Goal: Download file/media

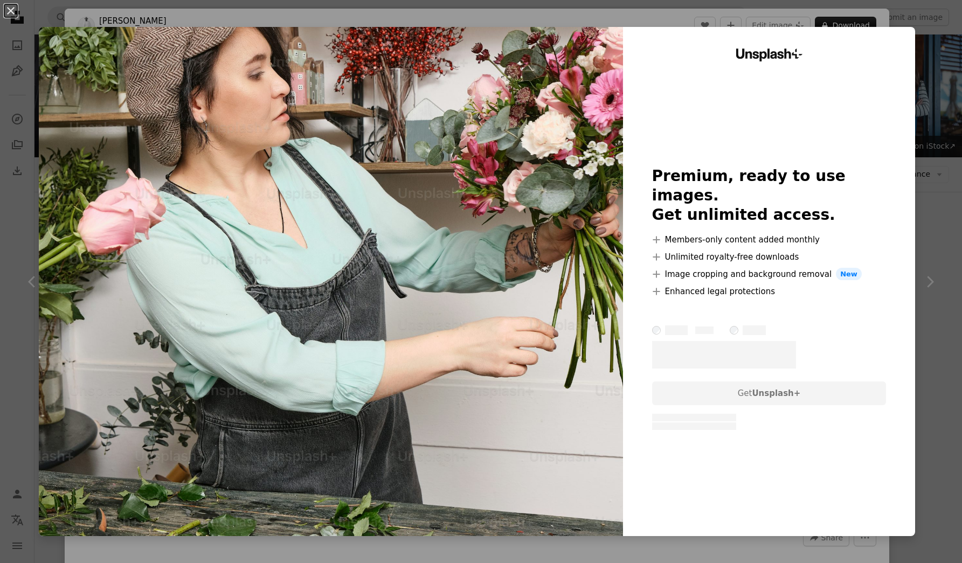
scroll to position [5020, 0]
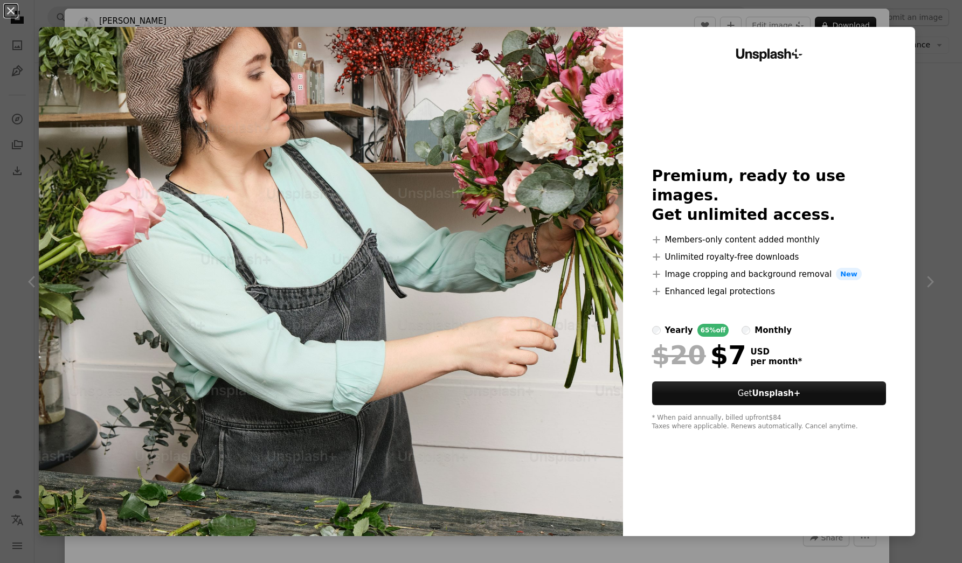
click at [941, 137] on div "An X shape Unsplash+ Premium, ready to use images. Get unlimited access. A plus…" at bounding box center [481, 281] width 962 height 563
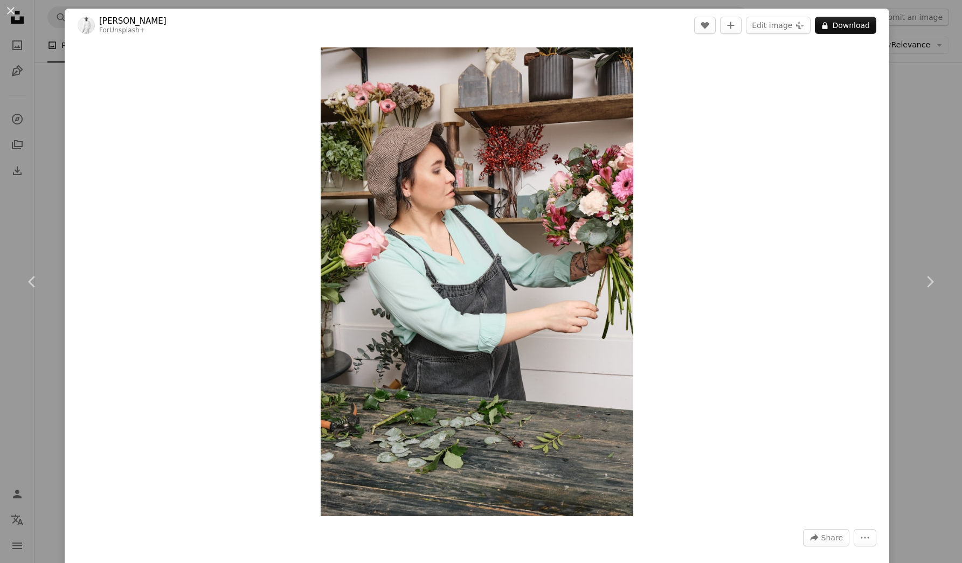
click at [934, 132] on div "An X shape Chevron left Chevron right [PERSON_NAME] For Unsplash+ A heart A plu…" at bounding box center [481, 281] width 962 height 563
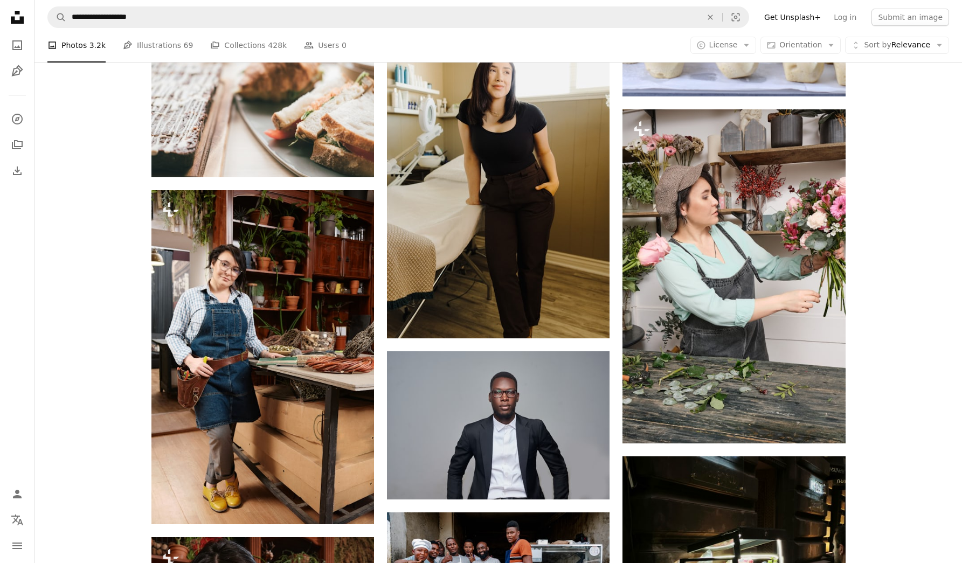
scroll to position [5918, 0]
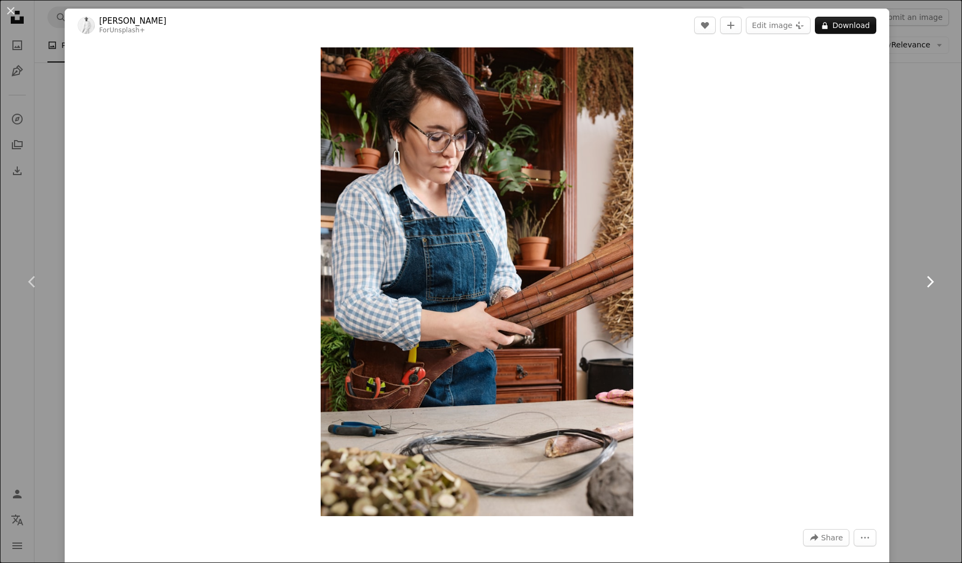
click at [938, 242] on link "Chevron right" at bounding box center [929, 281] width 65 height 103
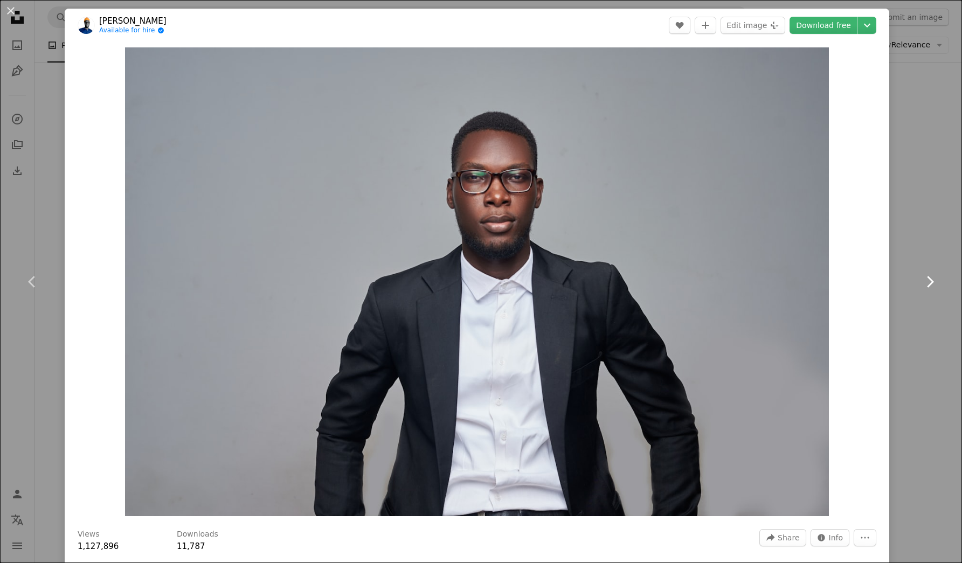
click at [920, 235] on link "Chevron right" at bounding box center [929, 281] width 65 height 103
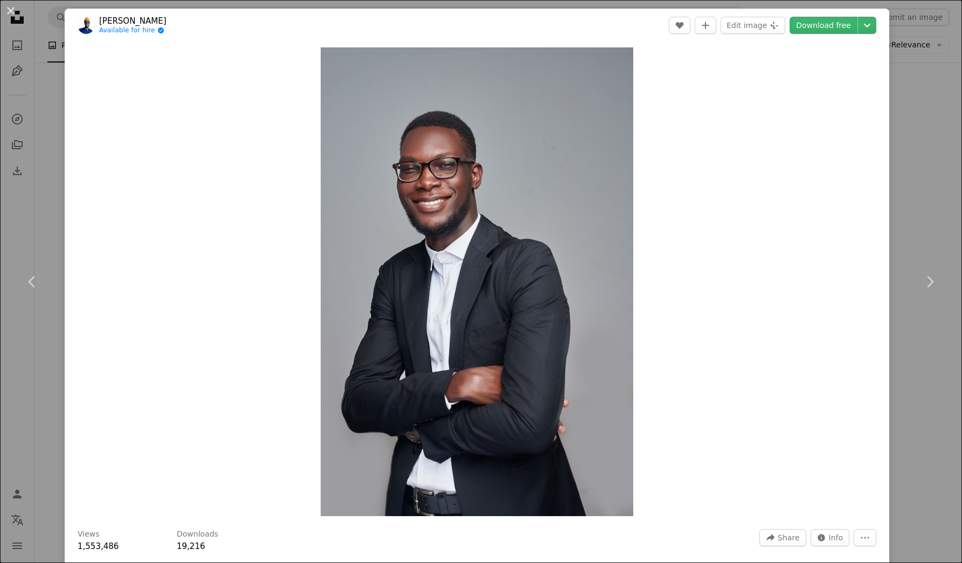
click at [938, 191] on div "An X shape Chevron left Chevron right [PERSON_NAME] Available for hire A checkm…" at bounding box center [481, 281] width 962 height 563
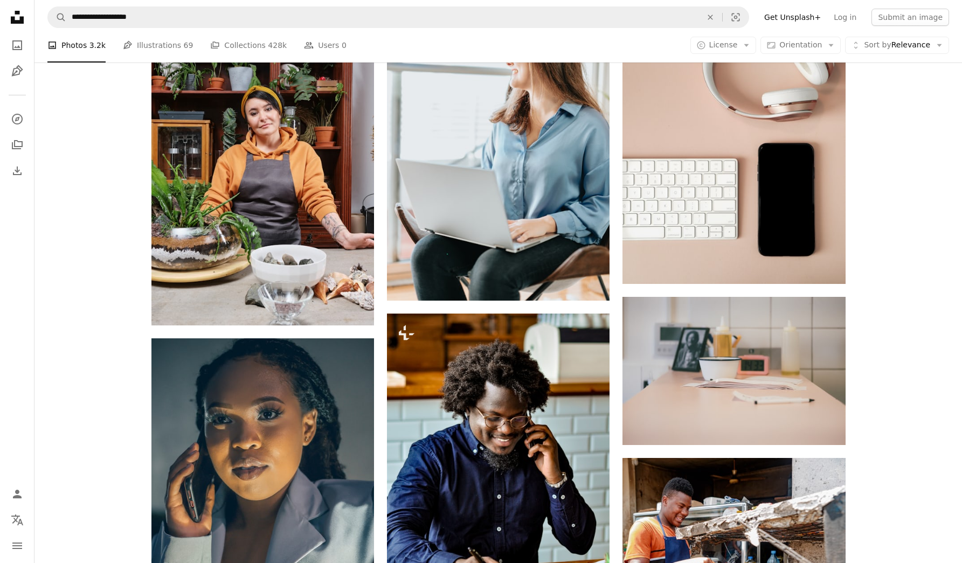
scroll to position [7159, 0]
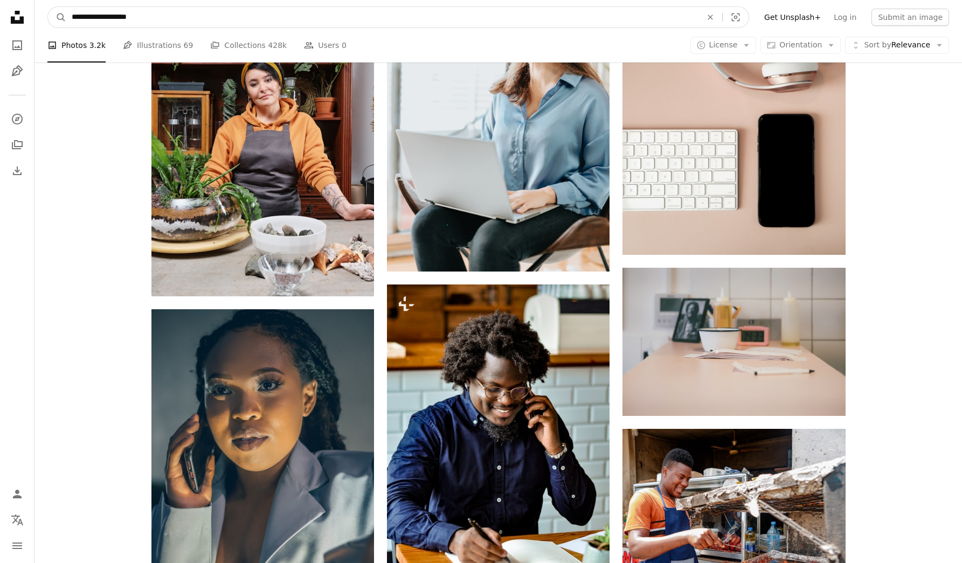
click at [445, 19] on input "**********" at bounding box center [382, 17] width 632 height 20
type input "******"
click at [57, 17] on button "A magnifying glass" at bounding box center [57, 17] width 18 height 20
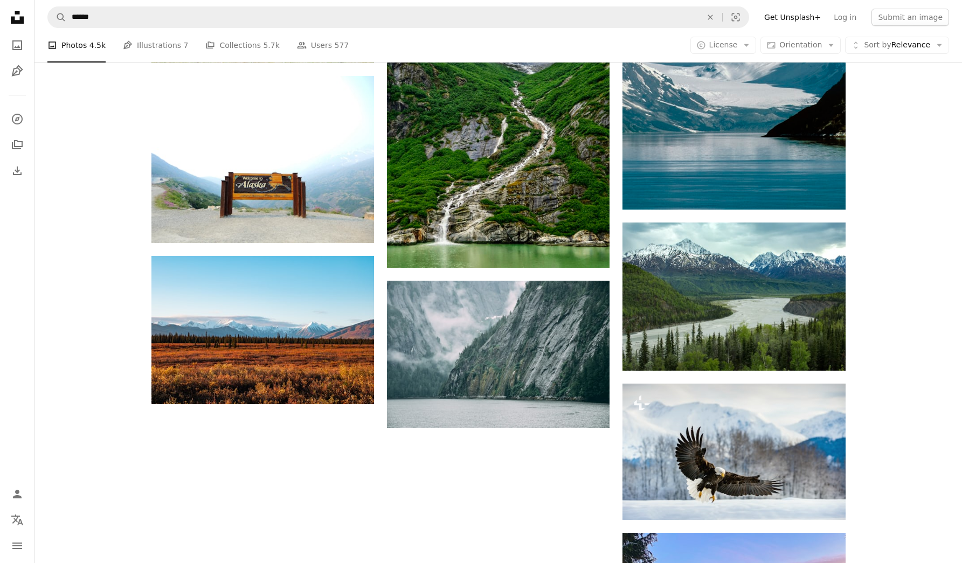
scroll to position [1156, 0]
